Goal: Information Seeking & Learning: Learn about a topic

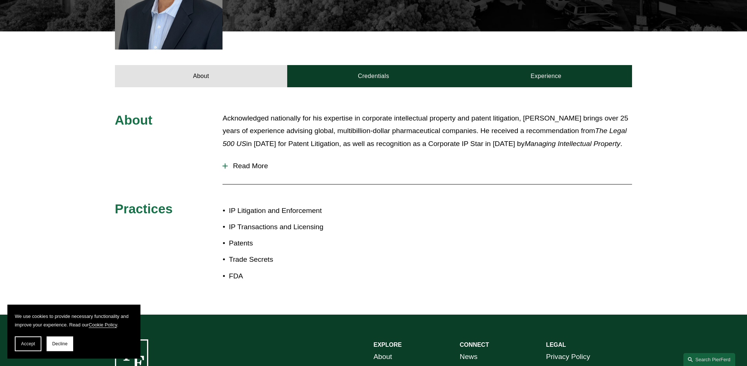
scroll to position [276, 0]
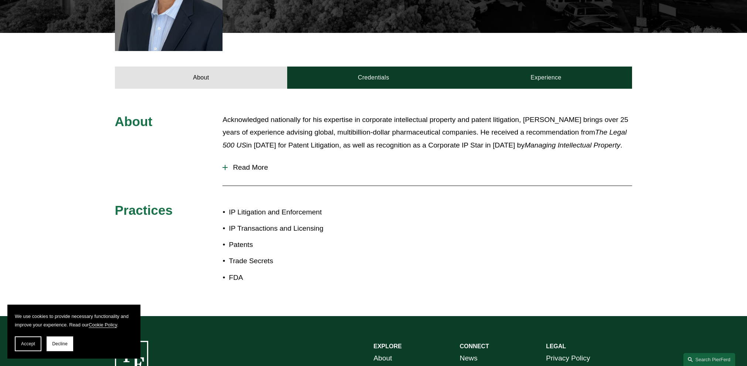
click at [237, 163] on span "Read More" at bounding box center [430, 167] width 405 height 8
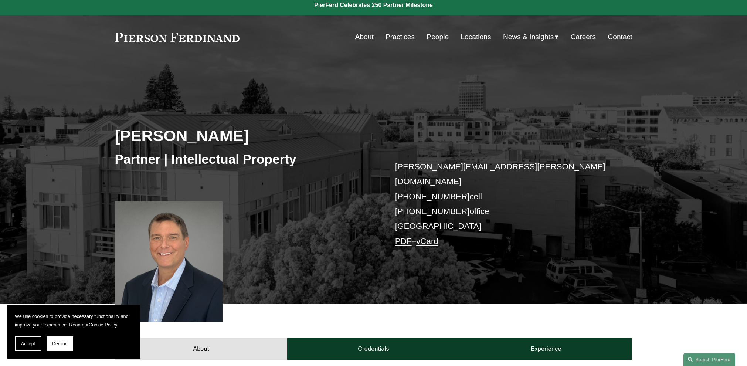
scroll to position [0, 0]
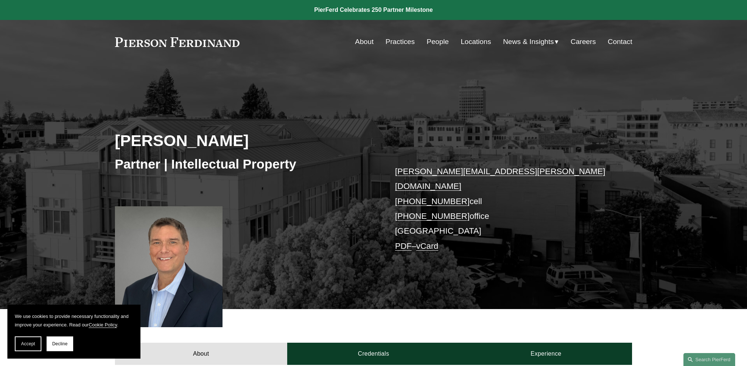
click at [439, 41] on link "People" at bounding box center [438, 42] width 22 height 14
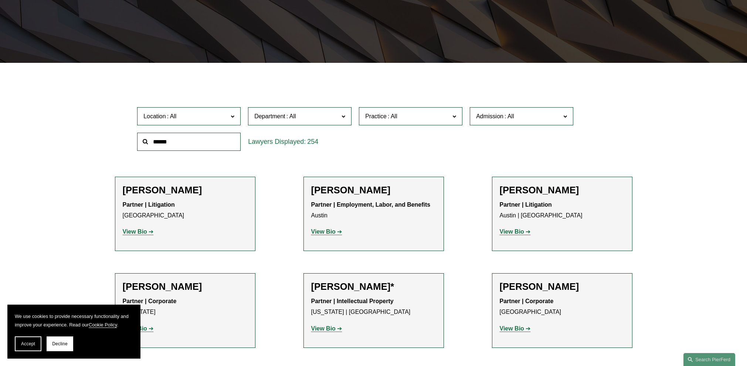
scroll to position [258, 0]
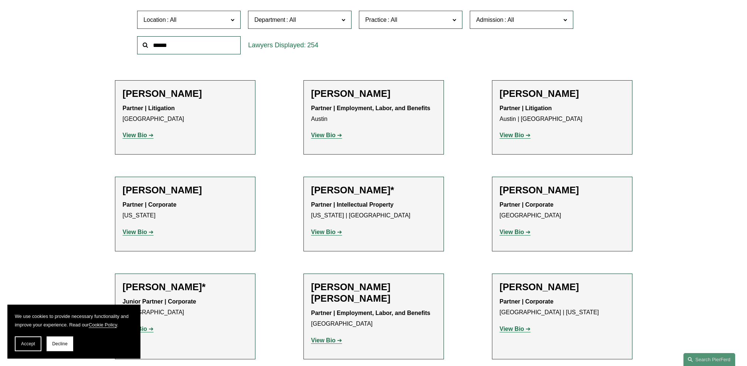
click at [198, 19] on span "Location" at bounding box center [185, 20] width 85 height 10
click at [0, 0] on link "Denver" at bounding box center [0, 0] width 0 height 0
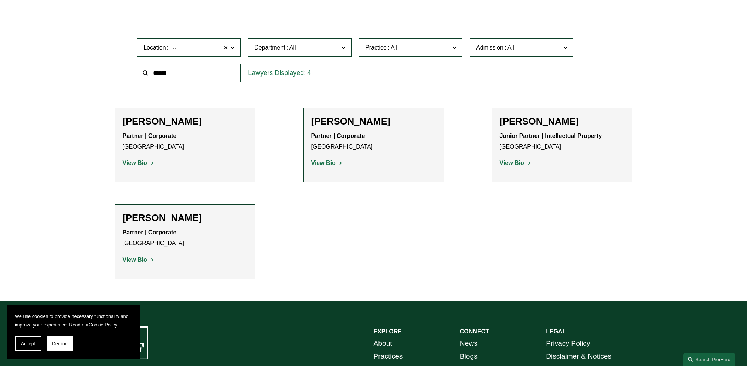
scroll to position [262, 0]
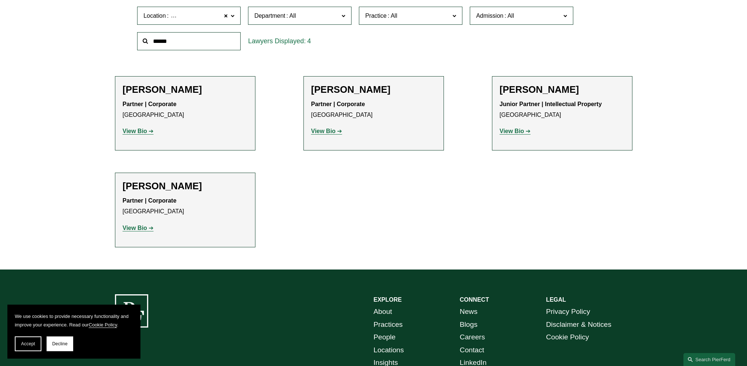
click at [322, 131] on strong "View Bio" at bounding box center [323, 131] width 24 height 6
click at [510, 132] on strong "View Bio" at bounding box center [512, 131] width 24 height 6
click at [139, 226] on strong "View Bio" at bounding box center [135, 228] width 24 height 6
click at [209, 16] on span "Location Denver" at bounding box center [185, 16] width 85 height 10
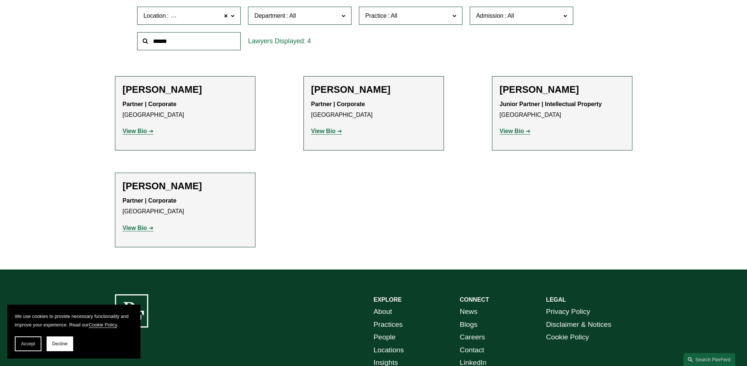
click at [0, 0] on link "Northern Virginia" at bounding box center [0, 0] width 0 height 0
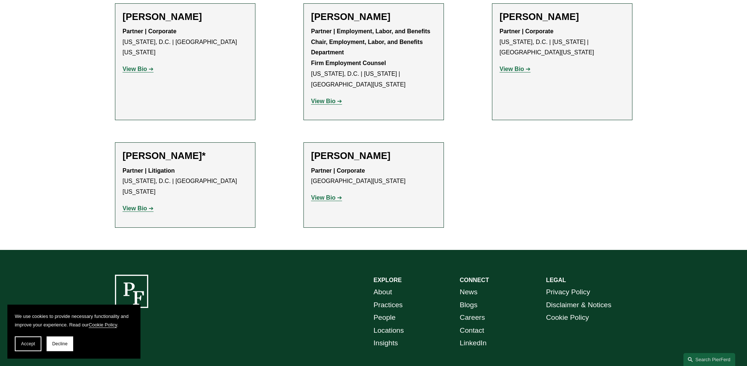
scroll to position [336, 0]
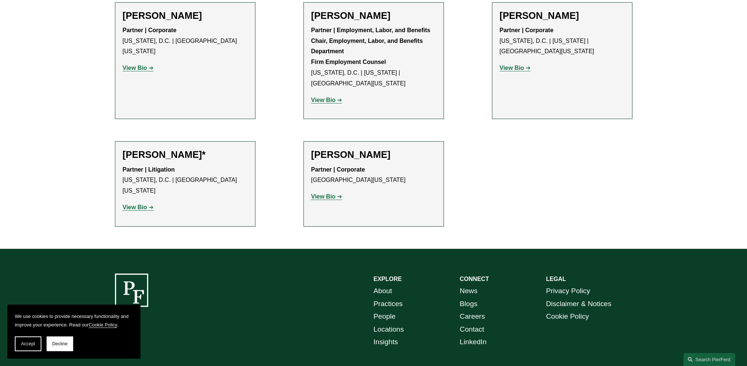
click at [135, 204] on strong "View Bio" at bounding box center [135, 207] width 24 height 6
click at [132, 65] on strong "View Bio" at bounding box center [135, 68] width 24 height 6
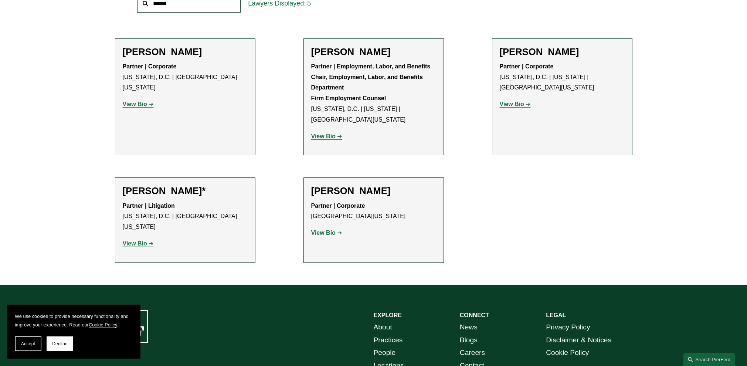
scroll to position [299, 0]
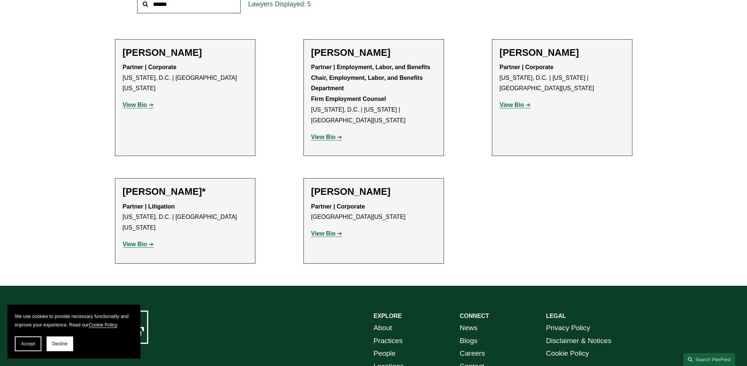
click at [320, 142] on p "View Bio" at bounding box center [373, 137] width 125 height 11
click at [322, 138] on strong "View Bio" at bounding box center [323, 137] width 24 height 6
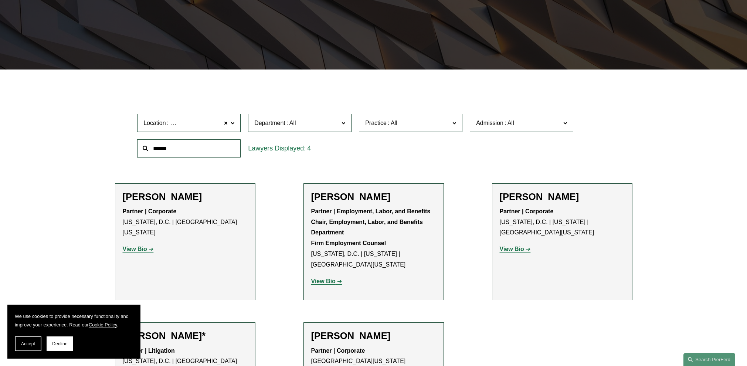
scroll to position [151, 0]
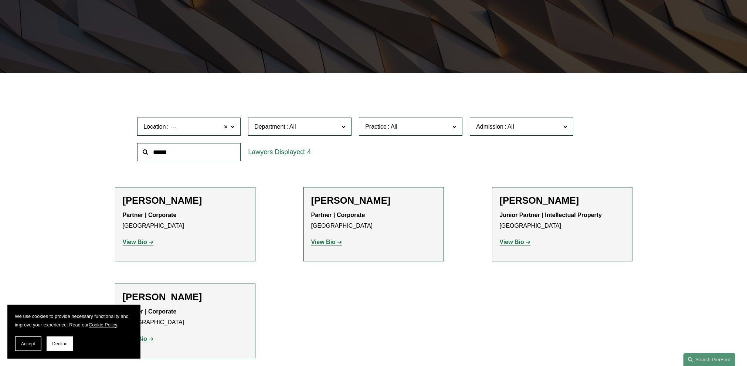
click at [227, 128] on span at bounding box center [226, 127] width 4 height 10
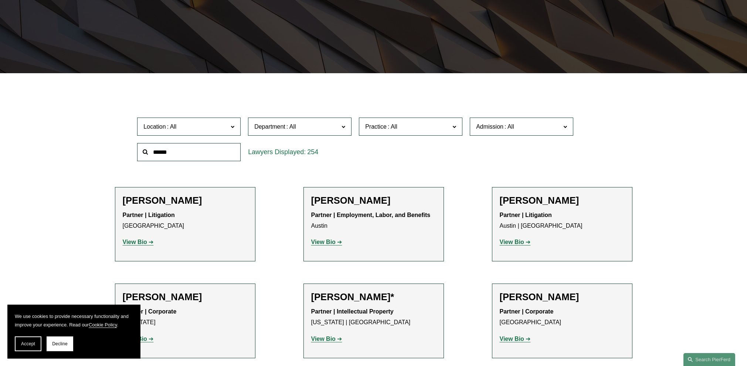
click at [212, 125] on span "Location" at bounding box center [185, 127] width 85 height 10
click at [0, 0] on link "Washington, D.C." at bounding box center [0, 0] width 0 height 0
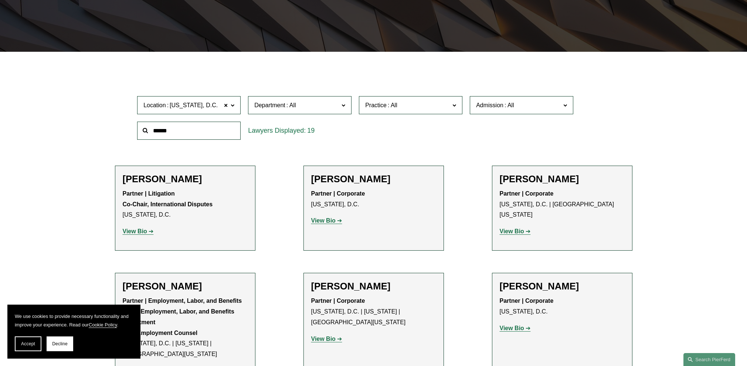
scroll to position [185, 0]
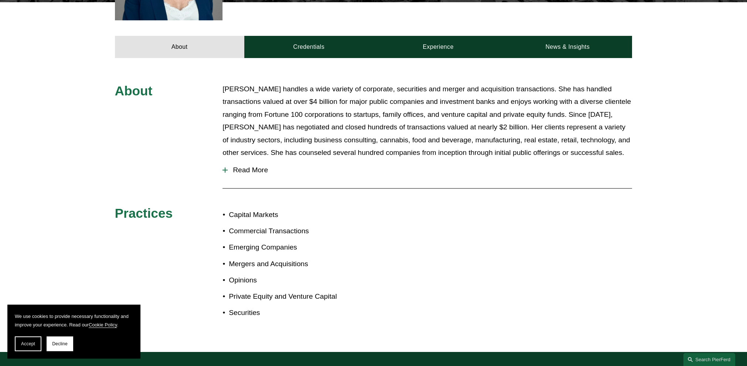
scroll to position [333, 0]
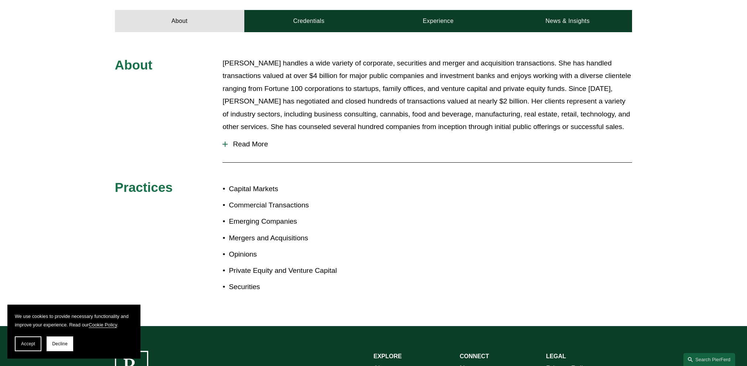
click at [257, 135] on button "Read More" at bounding box center [428, 144] width 410 height 19
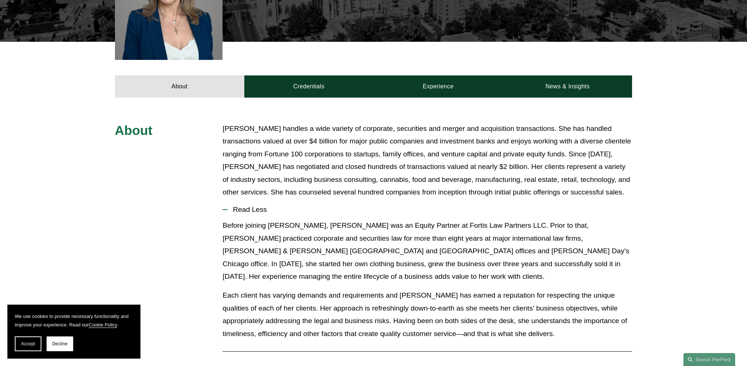
scroll to position [259, 0]
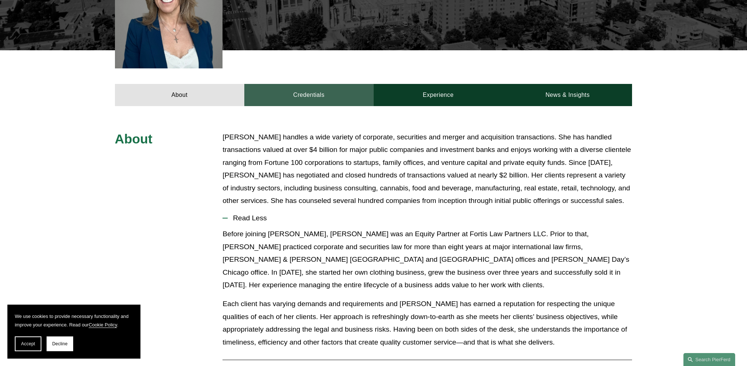
click at [315, 87] on link "Credentials" at bounding box center [308, 95] width 129 height 22
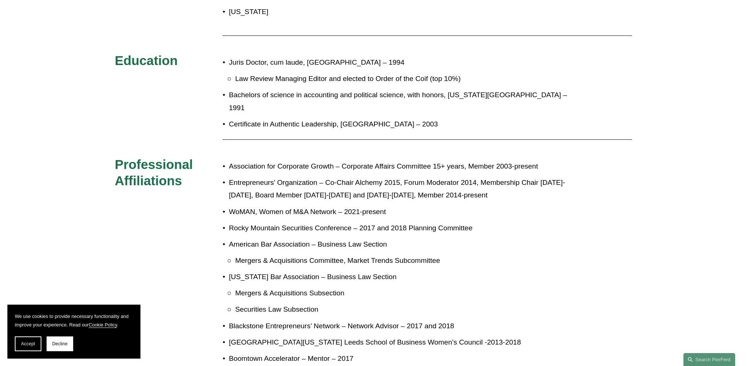
scroll to position [407, 0]
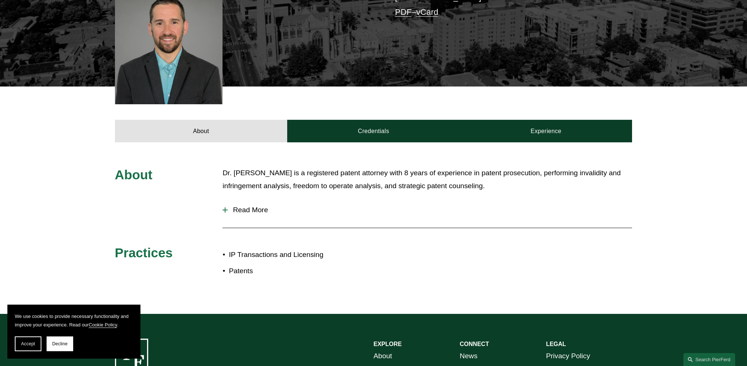
scroll to position [222, 0]
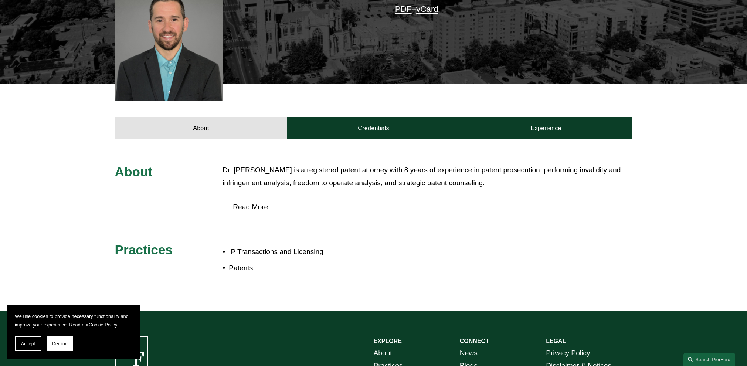
click at [261, 203] on span "Read More" at bounding box center [430, 207] width 405 height 8
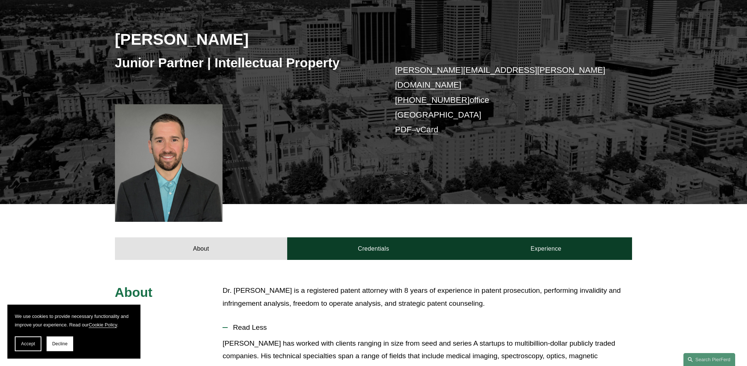
scroll to position [148, 0]
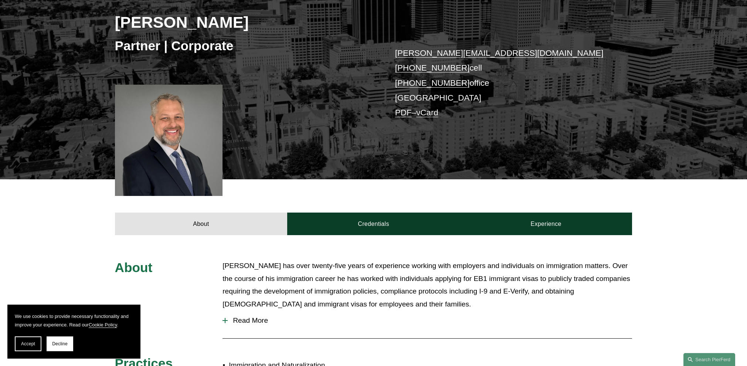
scroll to position [111, 0]
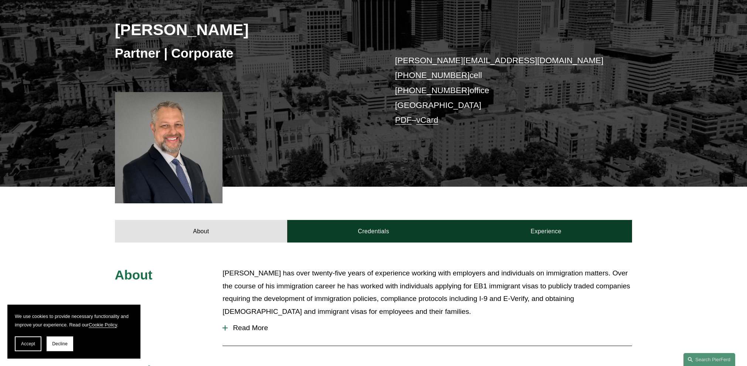
drag, startPoint x: 118, startPoint y: 32, endPoint x: 243, endPoint y: 34, distance: 125.0
click at [243, 34] on h2 "Sanford Posner" at bounding box center [244, 29] width 259 height 19
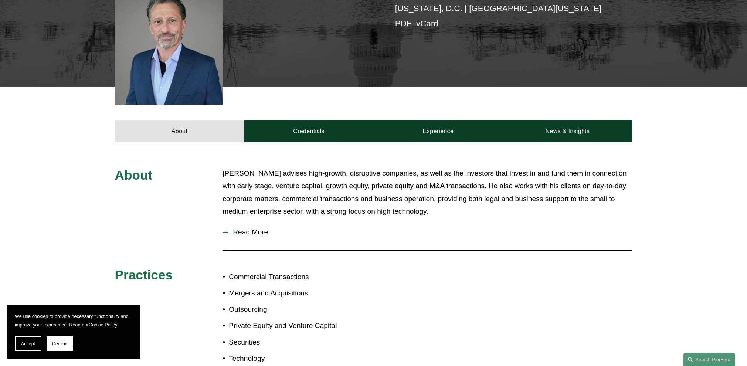
scroll to position [222, 0]
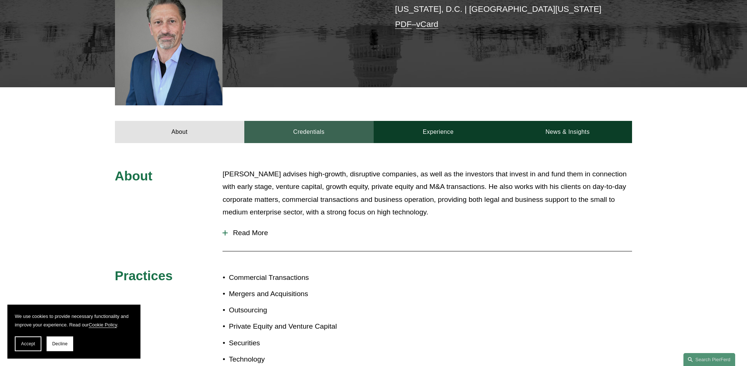
click at [355, 121] on link "Credentials" at bounding box center [308, 132] width 129 height 22
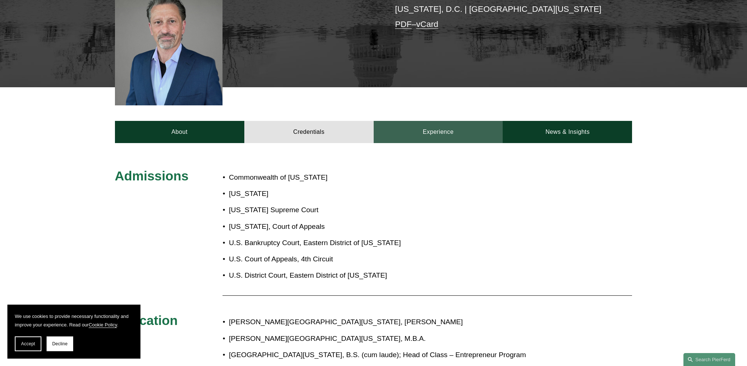
click at [452, 121] on link "Experience" at bounding box center [438, 132] width 129 height 22
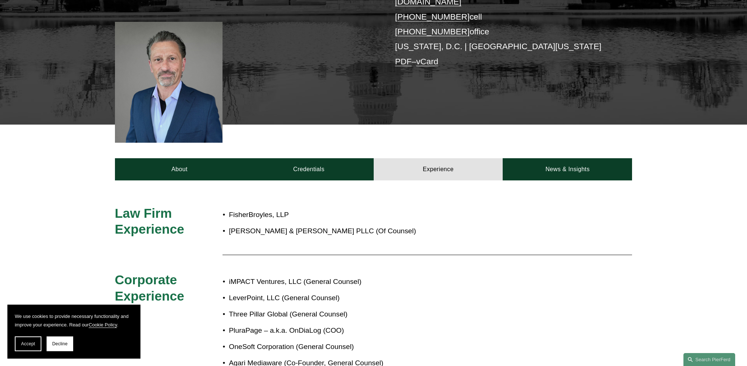
scroll to position [185, 0]
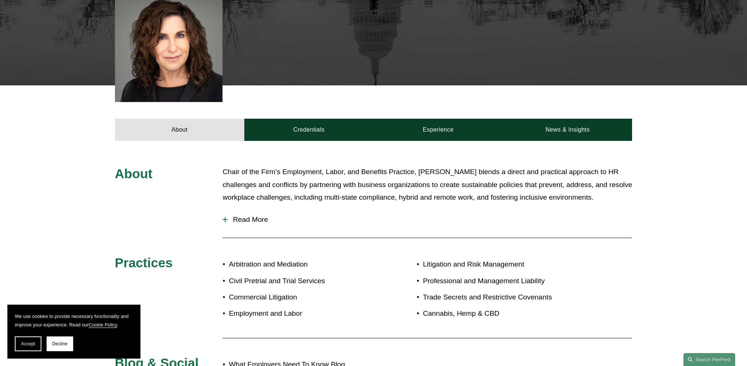
scroll to position [333, 0]
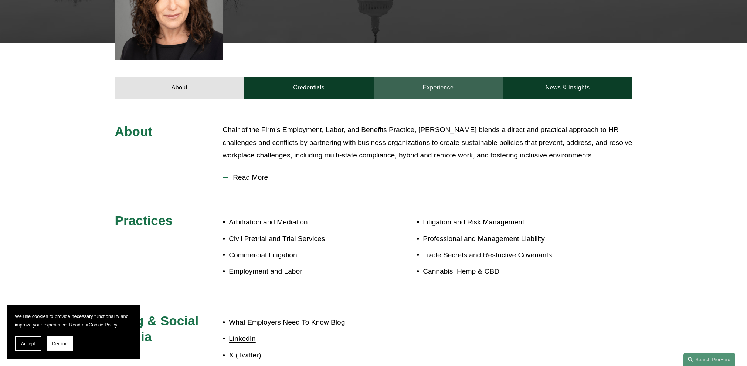
click at [446, 78] on link "Experience" at bounding box center [438, 88] width 129 height 22
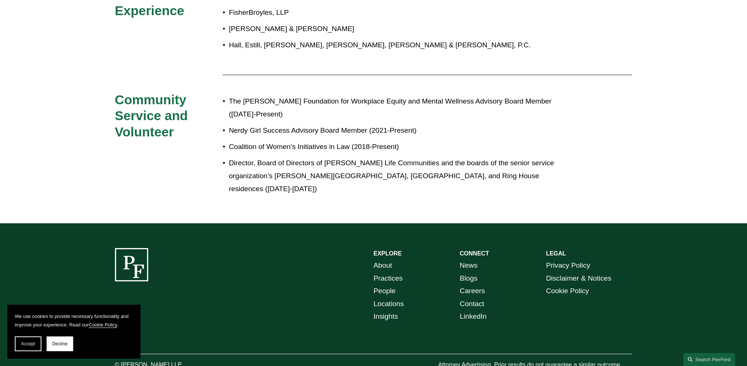
scroll to position [465, 0]
